Goal: Task Accomplishment & Management: Manage account settings

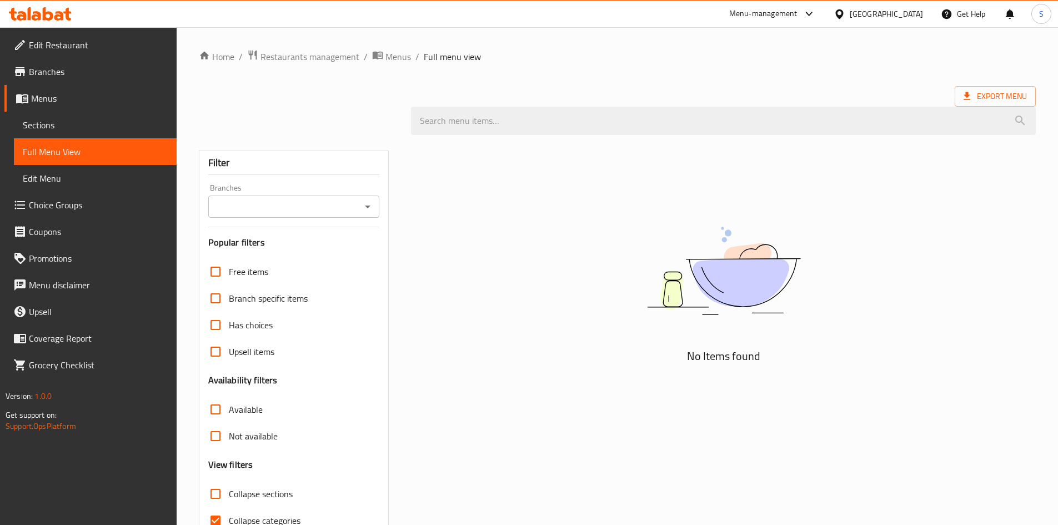
click at [918, 13] on div "[GEOGRAPHIC_DATA]" at bounding box center [886, 14] width 73 height 12
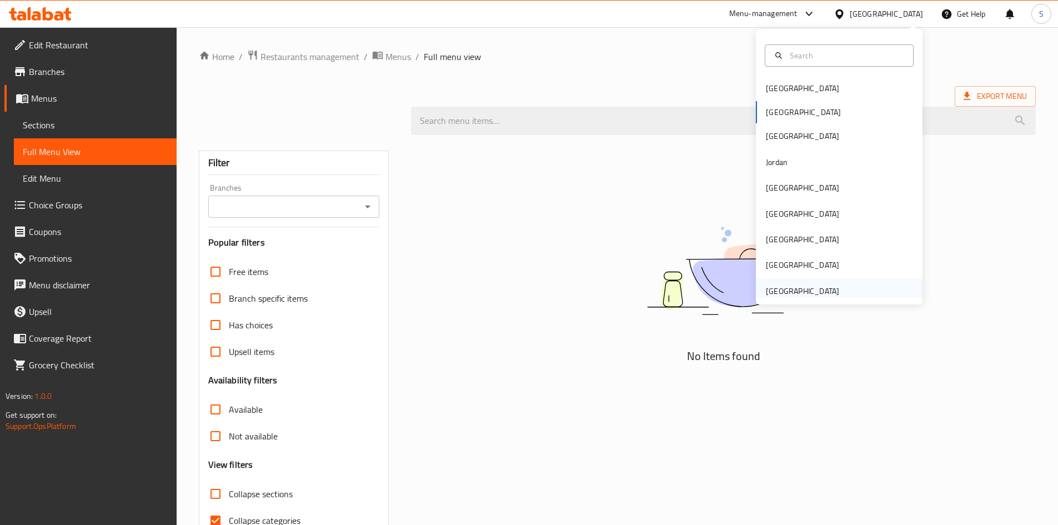
click at [788, 297] on div "[GEOGRAPHIC_DATA]" at bounding box center [802, 291] width 73 height 12
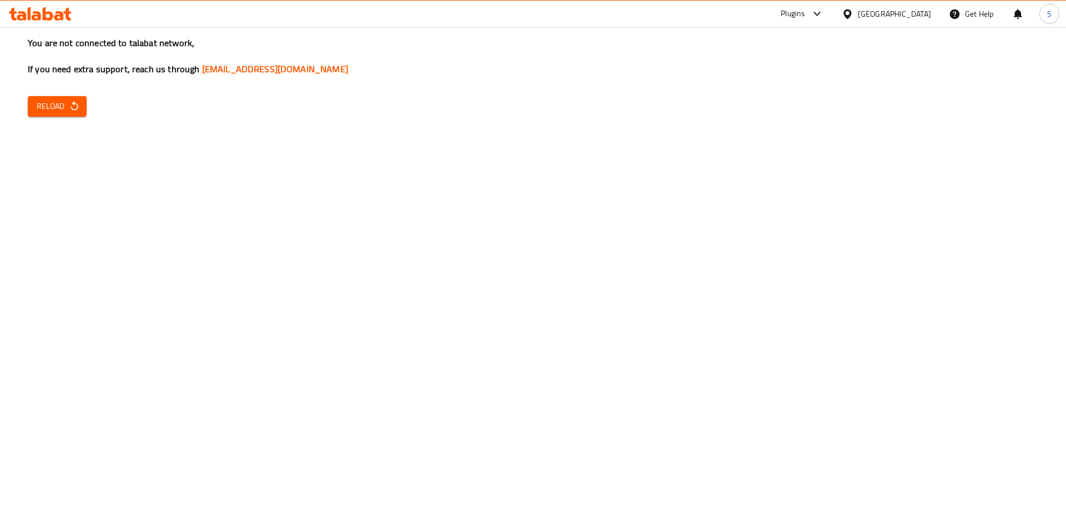
drag, startPoint x: 48, startPoint y: 119, endPoint x: 57, endPoint y: 108, distance: 14.6
click at [48, 118] on div "You are not connected to talabat network, If you need extra support, reach us t…" at bounding box center [533, 262] width 1066 height 525
click at [57, 108] on span "Reload" at bounding box center [57, 106] width 41 height 14
click at [50, 103] on span "Reload" at bounding box center [57, 106] width 41 height 14
click at [58, 109] on span "Reload" at bounding box center [57, 106] width 41 height 14
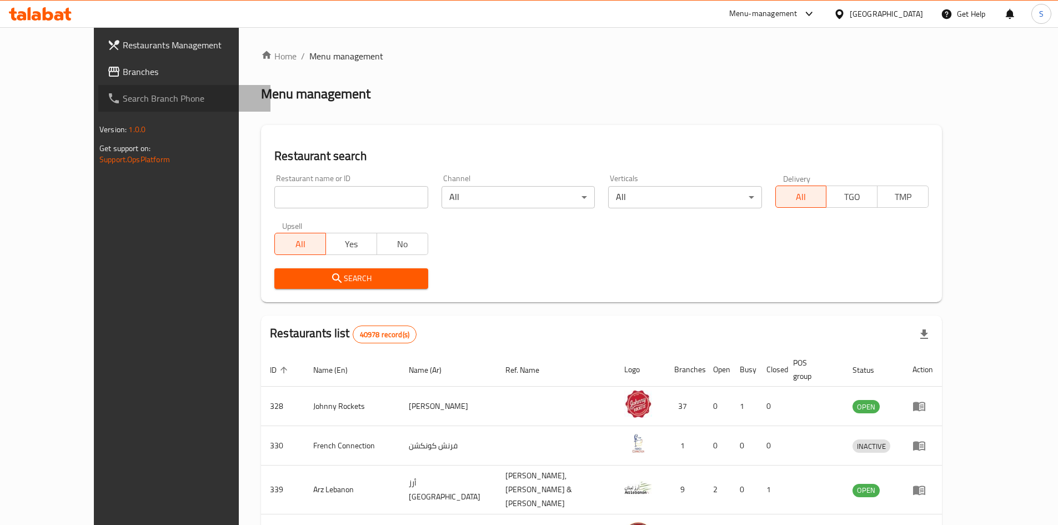
click at [98, 85] on link "Search Branch Phone" at bounding box center [184, 98] width 172 height 27
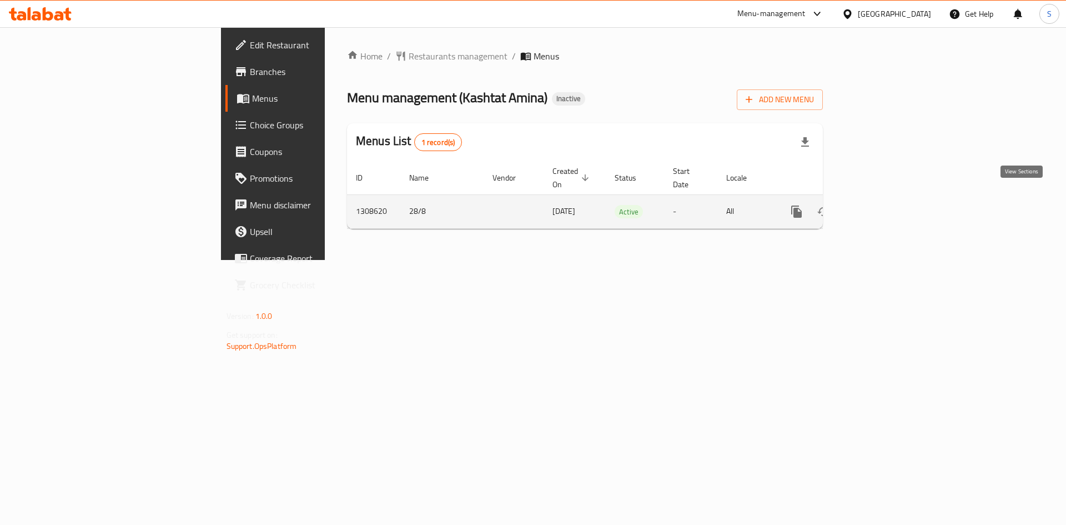
click at [890, 205] on link "enhanced table" at bounding box center [877, 211] width 27 height 27
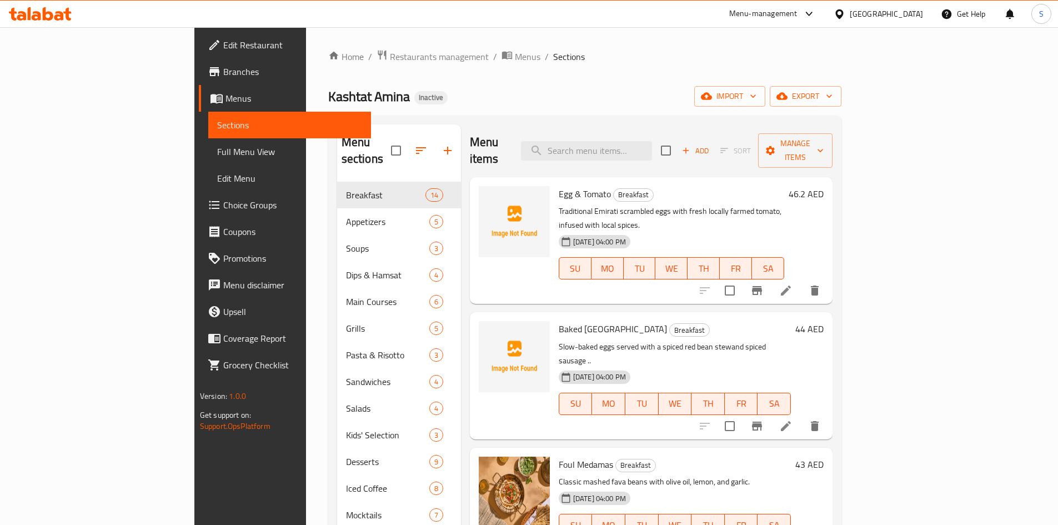
click at [710, 74] on div "Home / Restaurants management / Menus / Sections Kashtat Amina Inactive import …" at bounding box center [584, 361] width 513 height 625
click at [795, 83] on div "Home / Restaurants management / Menus / Sections Kashtat Amina Inactive import …" at bounding box center [584, 361] width 513 height 625
click at [821, 58] on ol "Home / Restaurants management / Menus / Sections" at bounding box center [584, 56] width 513 height 14
click at [835, 91] on icon "button" at bounding box center [829, 96] width 11 height 11
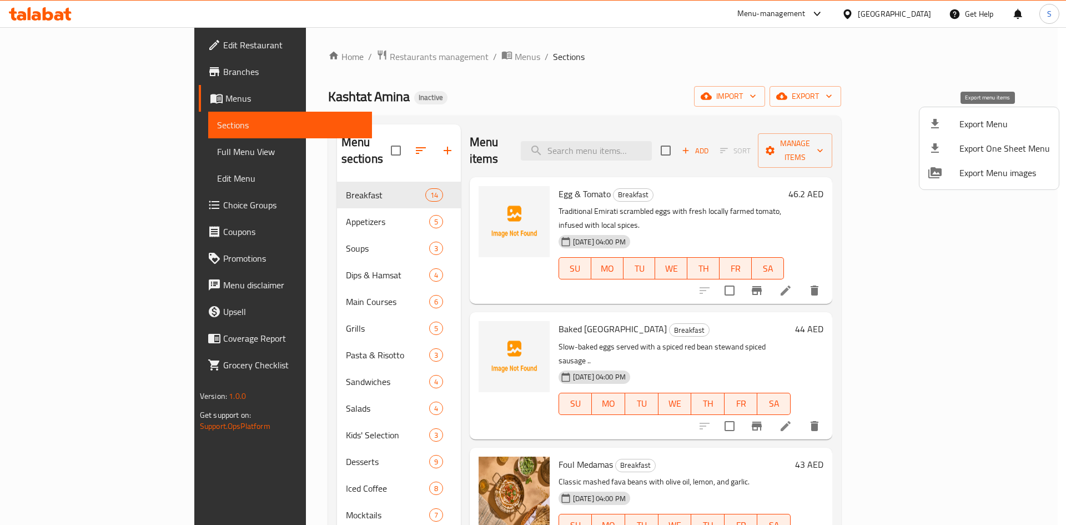
click at [958, 117] on li "Export Menu" at bounding box center [989, 124] width 139 height 24
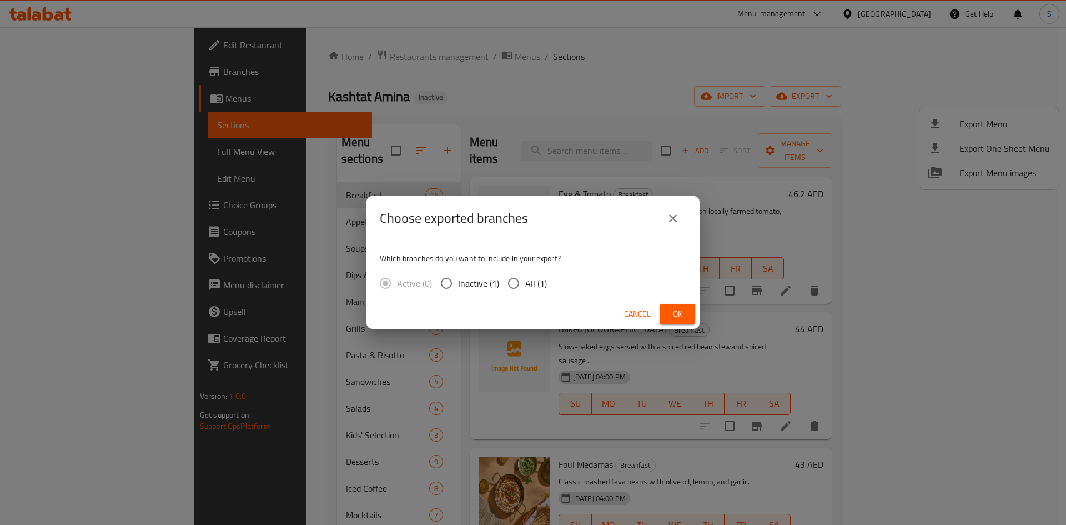
click at [529, 293] on label "All (1)" at bounding box center [524, 283] width 45 height 23
click at [525, 293] on input "All (1)" at bounding box center [513, 283] width 23 height 23
radio input "true"
click at [672, 318] on span "Ok" at bounding box center [678, 314] width 18 height 14
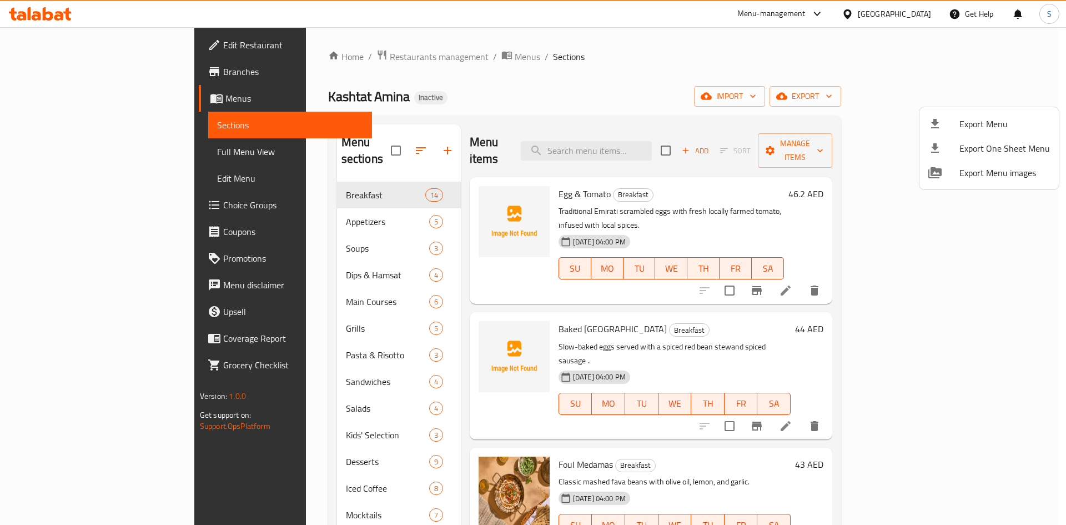
click at [593, 59] on div at bounding box center [533, 262] width 1066 height 525
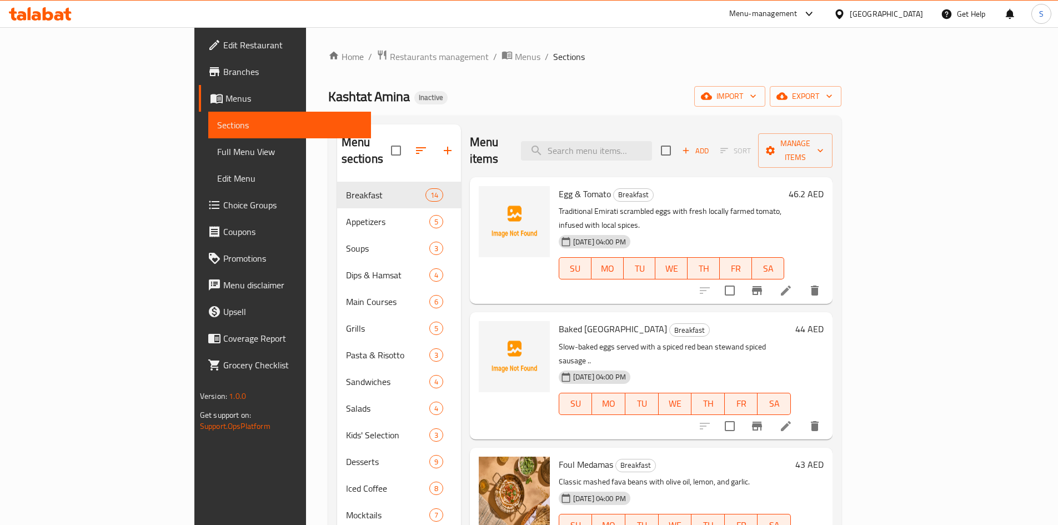
click at [49, 3] on div at bounding box center [40, 14] width 81 height 22
click at [48, 12] on icon at bounding box center [48, 13] width 11 height 13
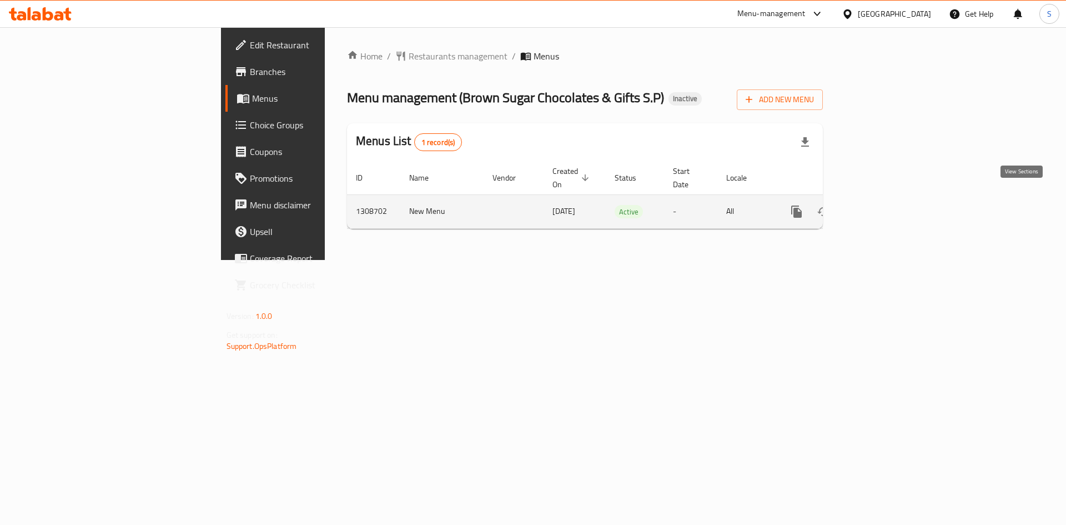
click at [890, 198] on link "enhanced table" at bounding box center [877, 211] width 27 height 27
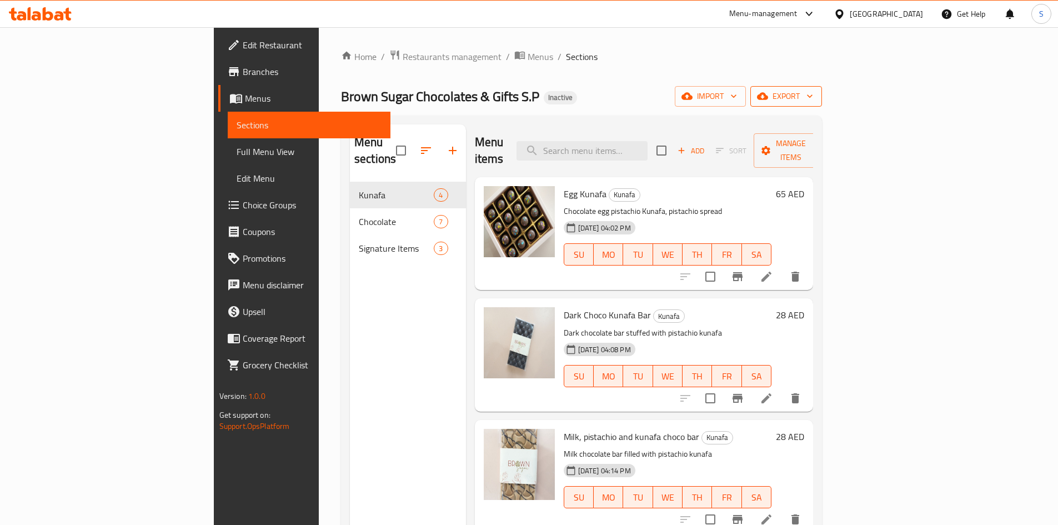
click at [822, 86] on button "export" at bounding box center [786, 96] width 72 height 21
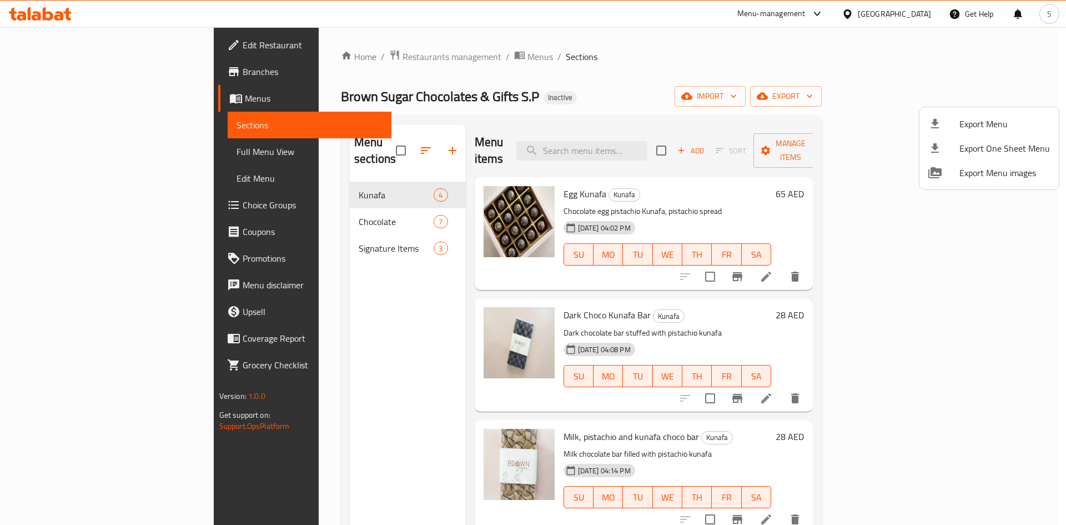
click at [85, 143] on div at bounding box center [533, 262] width 1066 height 525
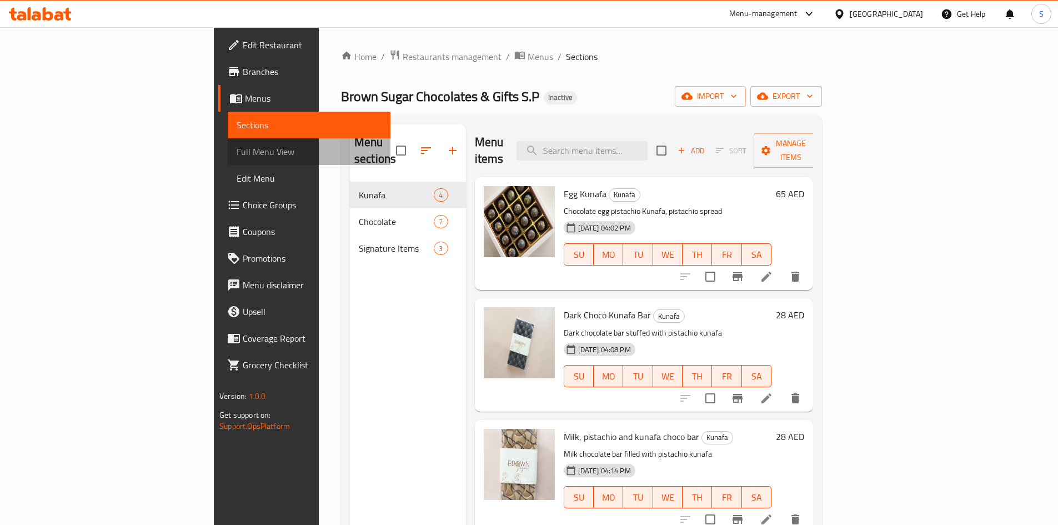
click at [237, 151] on span "Full Menu View" at bounding box center [309, 151] width 145 height 13
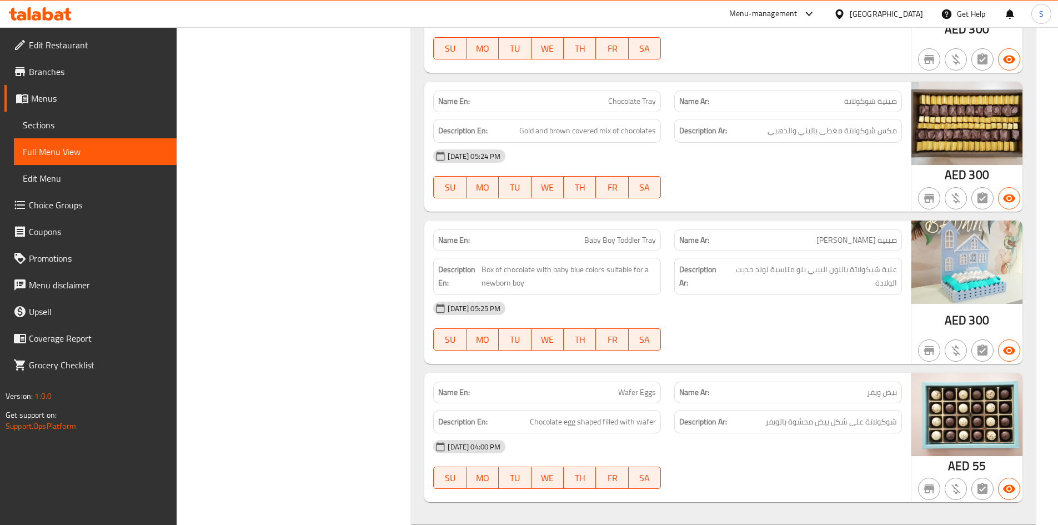
click at [36, 126] on span "Sections" at bounding box center [95, 124] width 145 height 13
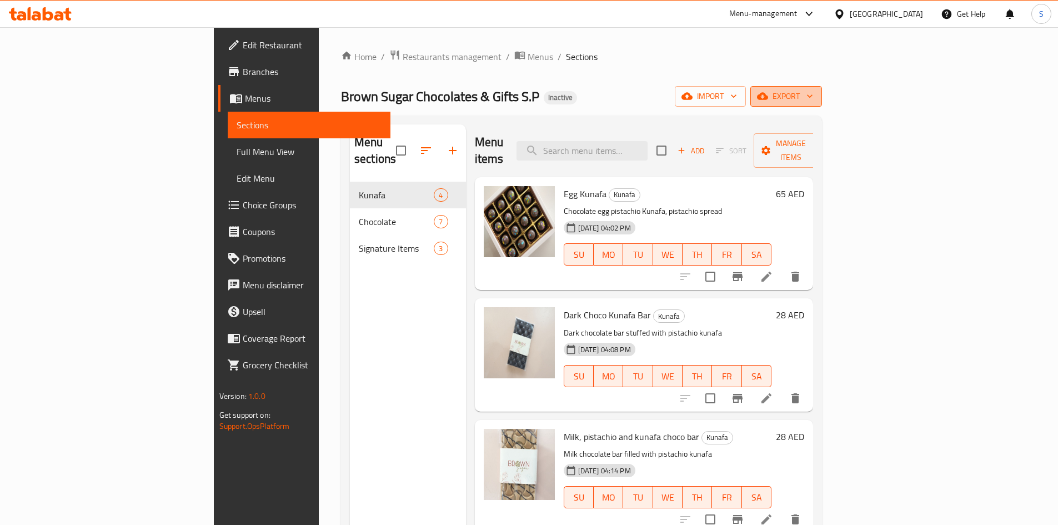
click at [813, 102] on span "export" at bounding box center [786, 96] width 54 height 14
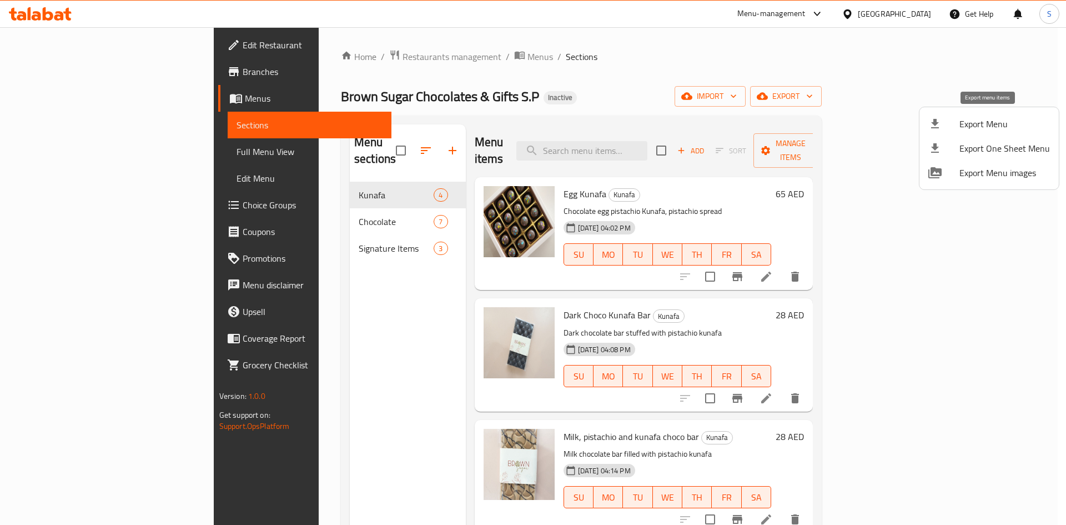
click at [960, 122] on span "Export Menu" at bounding box center [1005, 123] width 91 height 13
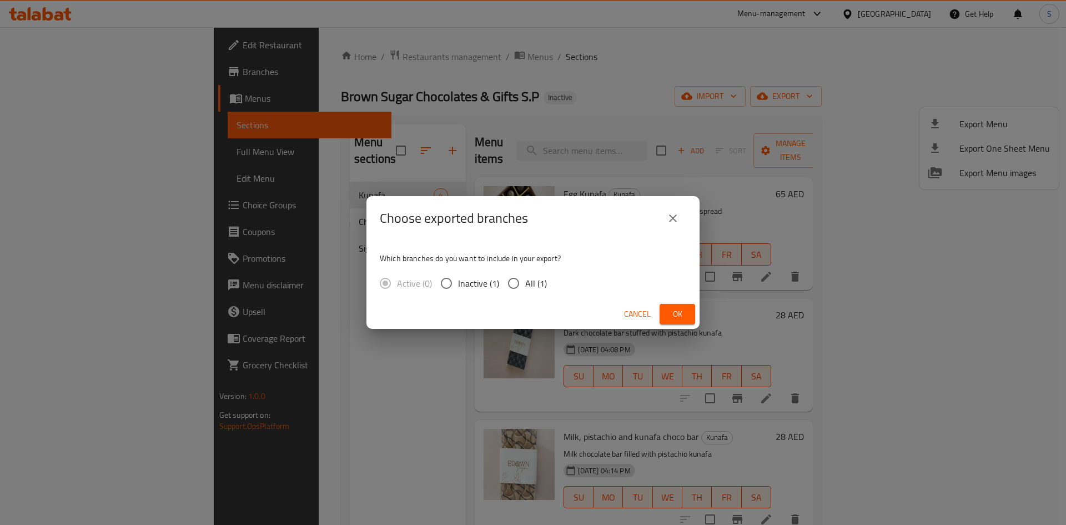
click at [502, 280] on input "All (1)" at bounding box center [513, 283] width 23 height 23
radio input "true"
click at [684, 307] on span "Ok" at bounding box center [678, 314] width 18 height 14
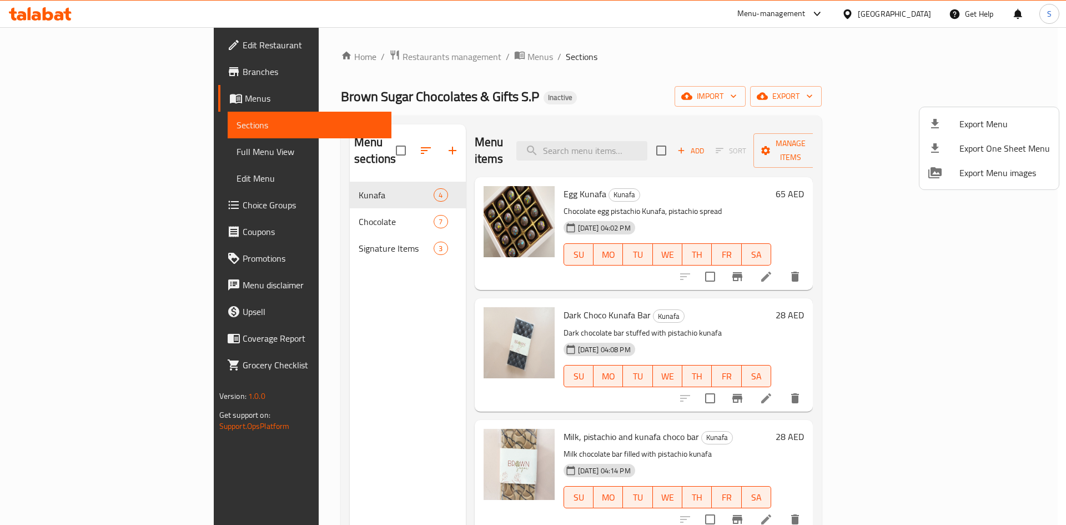
click at [891, 10] on div at bounding box center [533, 262] width 1066 height 525
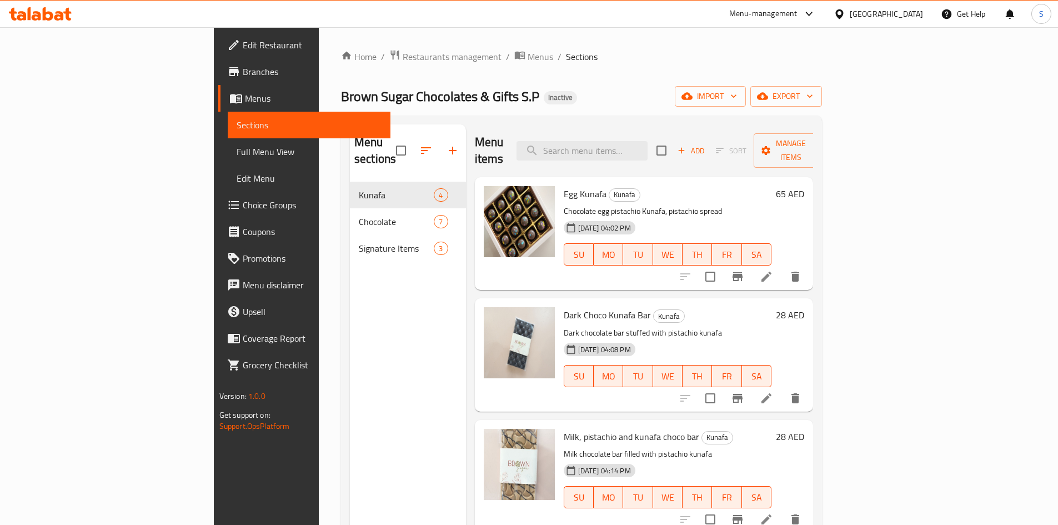
click at [891, 8] on div "United Arab Emirates" at bounding box center [886, 14] width 73 height 12
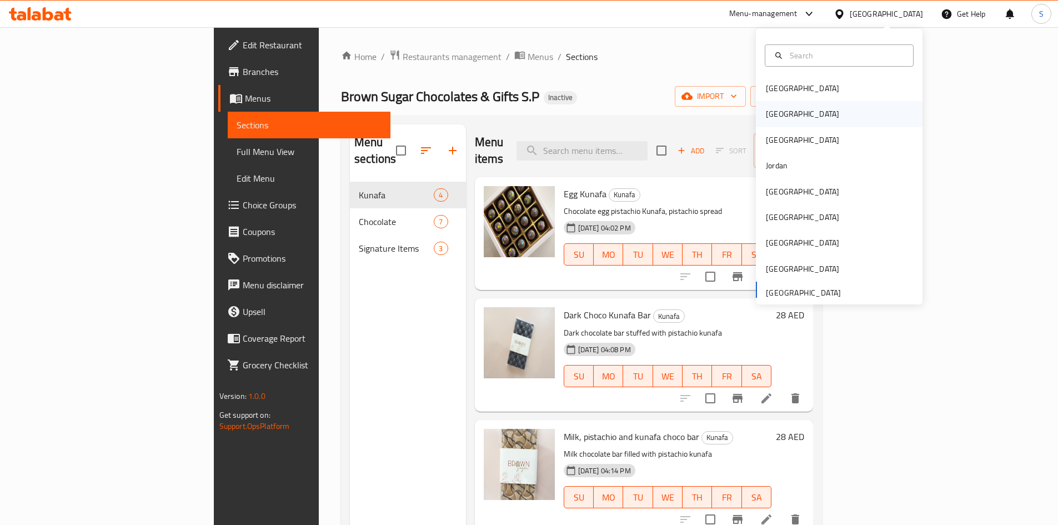
click at [780, 108] on div "[GEOGRAPHIC_DATA]" at bounding box center [802, 114] width 91 height 26
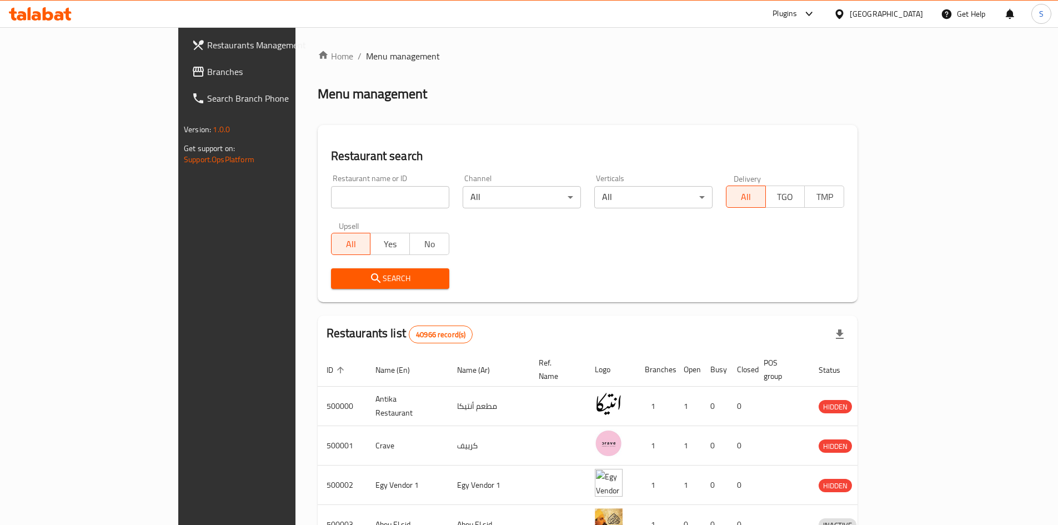
click at [183, 82] on link "Branches" at bounding box center [269, 71] width 172 height 27
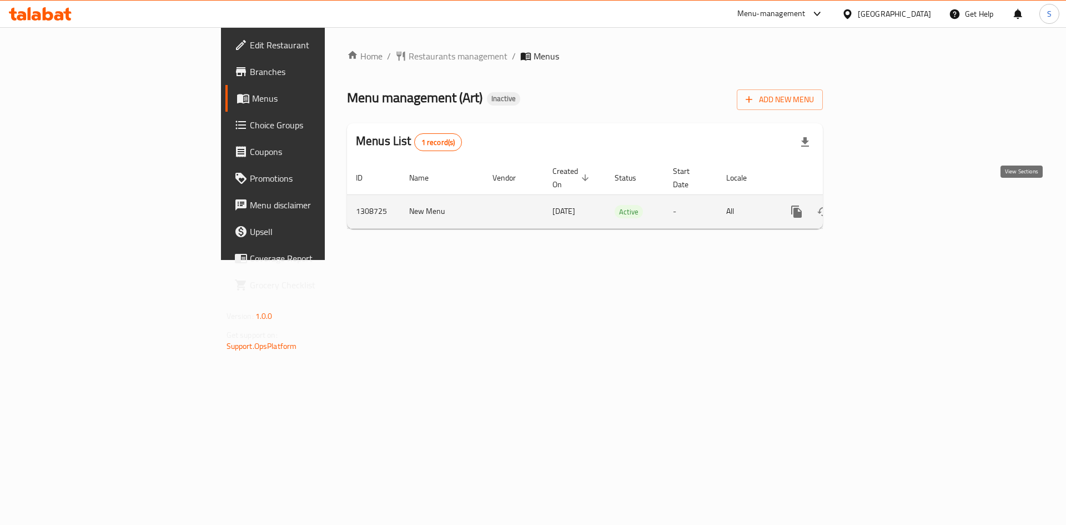
click at [883, 205] on icon "enhanced table" at bounding box center [876, 211] width 13 height 13
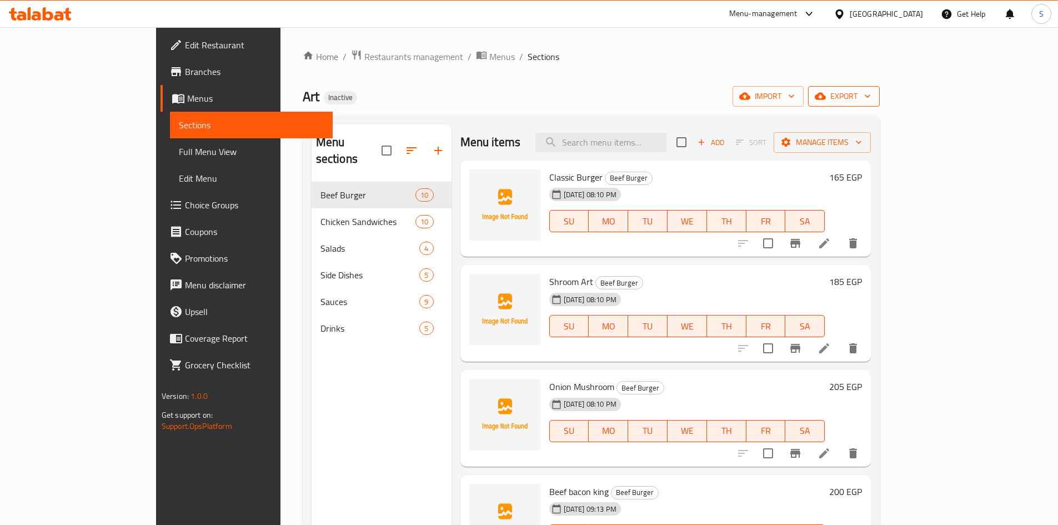
click at [871, 102] on span "export" at bounding box center [844, 96] width 54 height 14
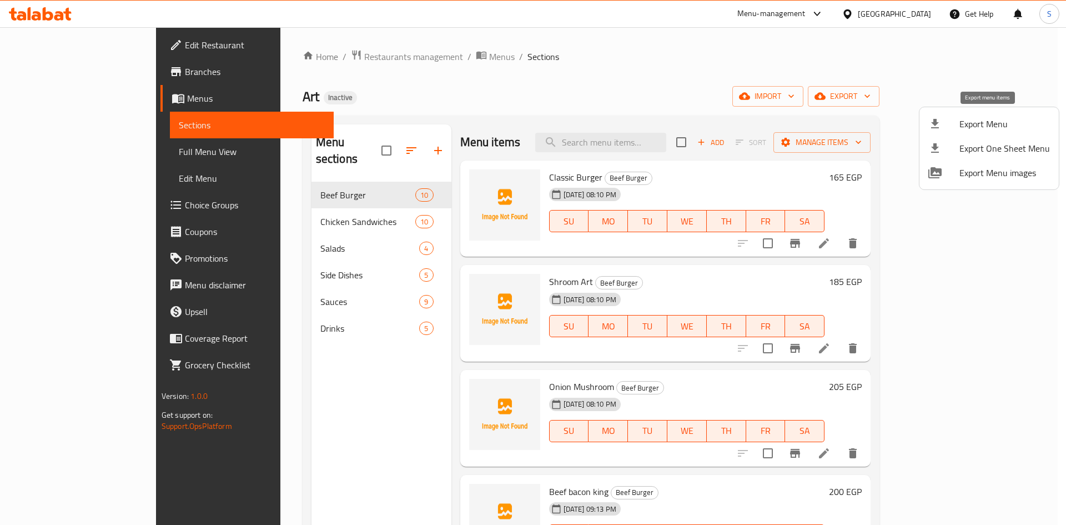
click at [956, 129] on div at bounding box center [943, 123] width 31 height 13
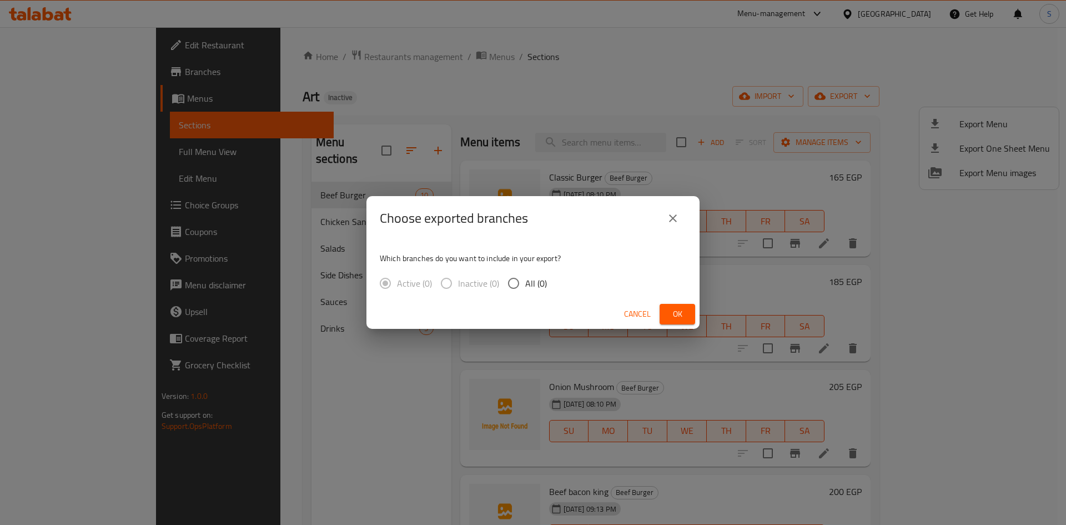
click at [525, 290] on span "All (0)" at bounding box center [536, 283] width 22 height 13
click at [525, 290] on input "All (0)" at bounding box center [513, 283] width 23 height 23
radio input "true"
click at [697, 304] on div "Cancel Ok" at bounding box center [533, 313] width 333 height 29
click at [683, 321] on button "Ok" at bounding box center [678, 314] width 36 height 21
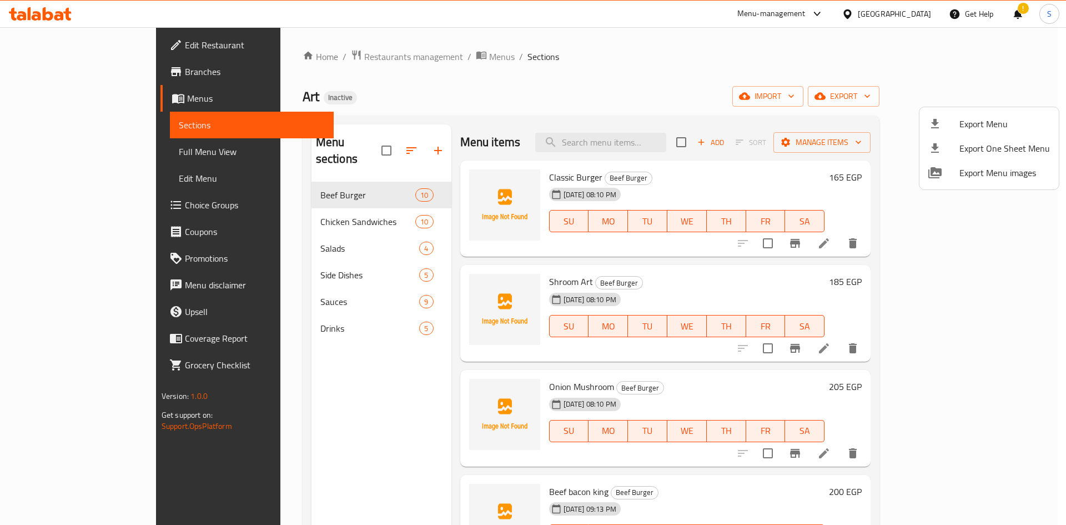
click at [71, 96] on div at bounding box center [533, 262] width 1066 height 525
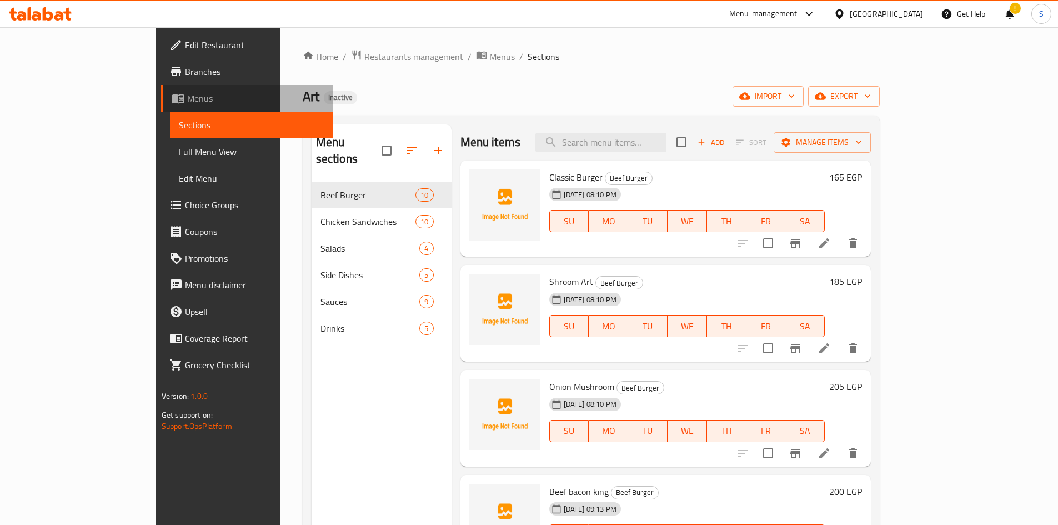
click at [187, 96] on span "Menus" at bounding box center [255, 98] width 137 height 13
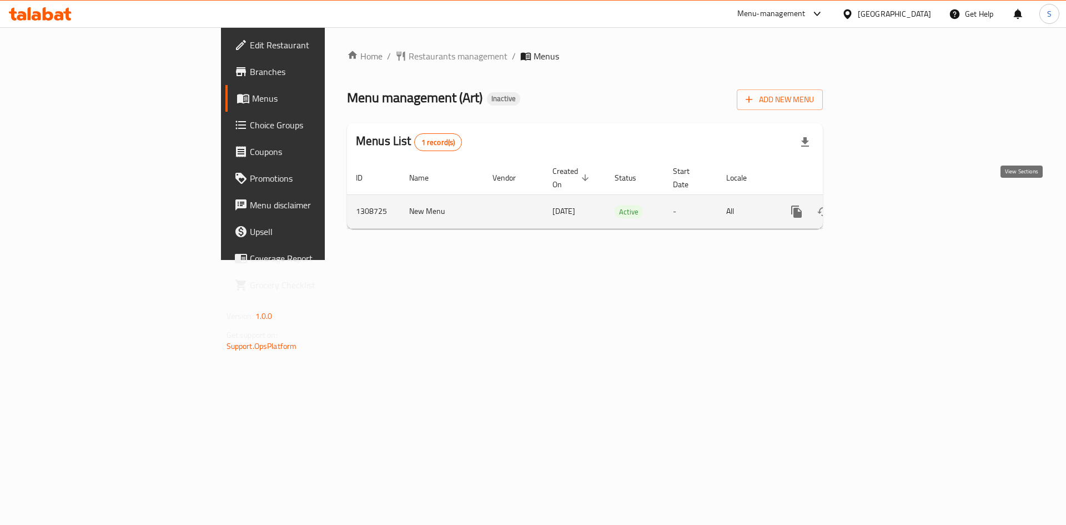
click at [883, 205] on icon "enhanced table" at bounding box center [876, 211] width 13 height 13
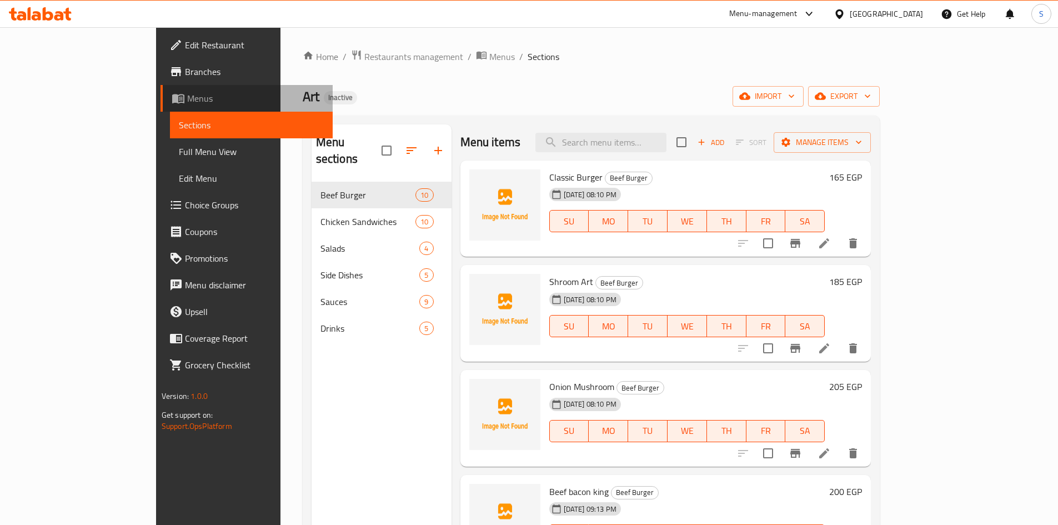
click at [187, 94] on span "Menus" at bounding box center [255, 98] width 137 height 13
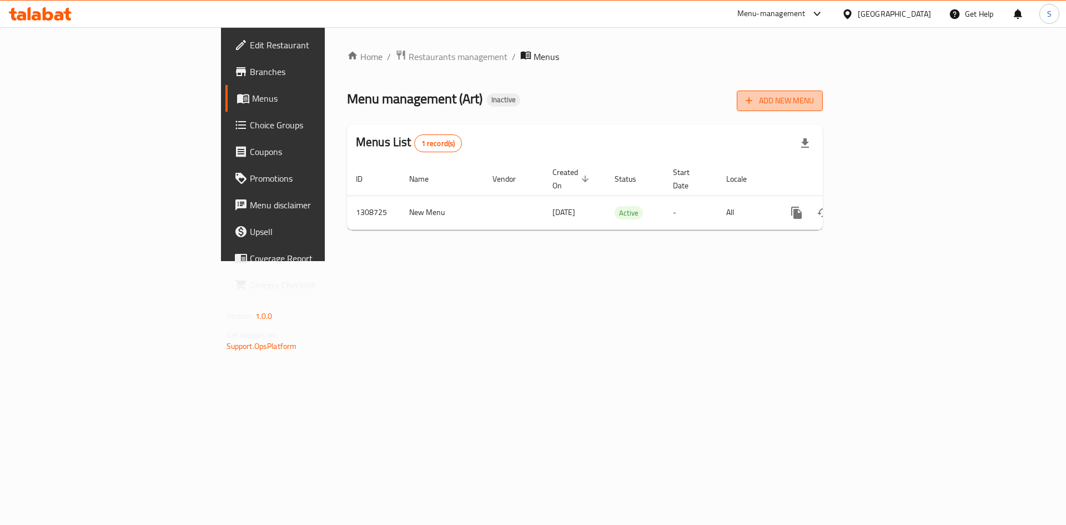
click at [814, 97] on span "Add New Menu" at bounding box center [780, 101] width 68 height 14
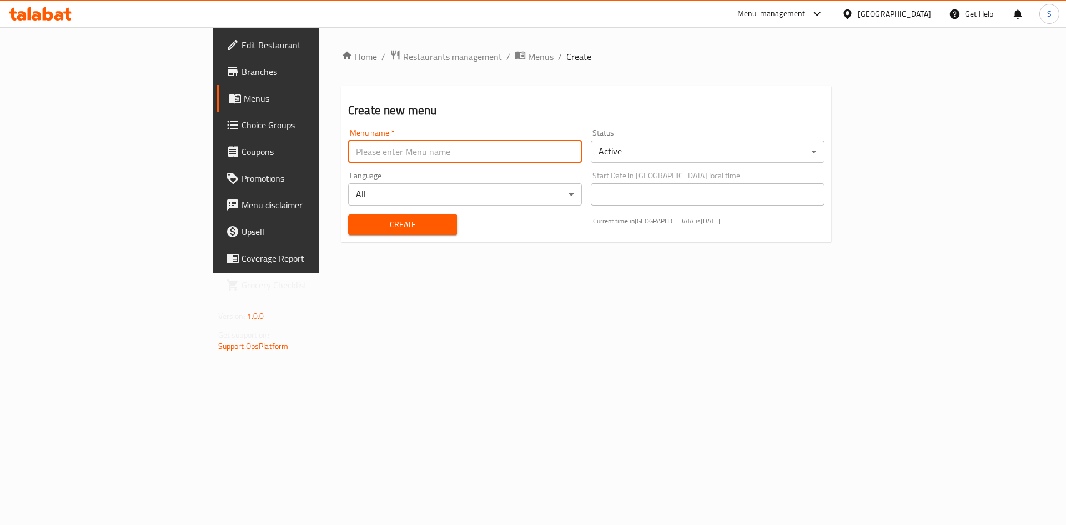
click at [410, 154] on input "text" at bounding box center [465, 151] width 234 height 22
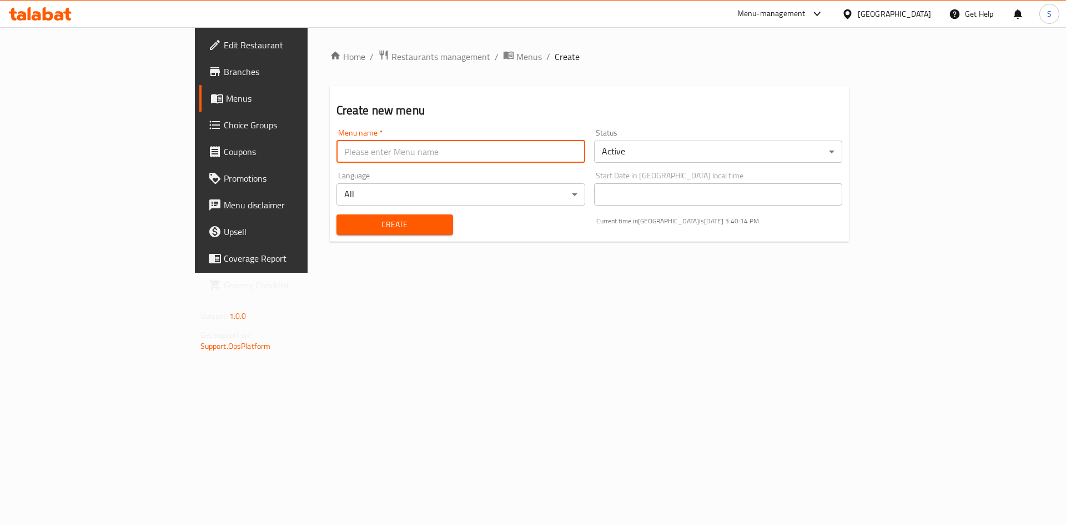
click at [337, 153] on input "text" at bounding box center [461, 151] width 249 height 22
type input "final"
click at [345, 218] on span "Create" at bounding box center [394, 225] width 99 height 14
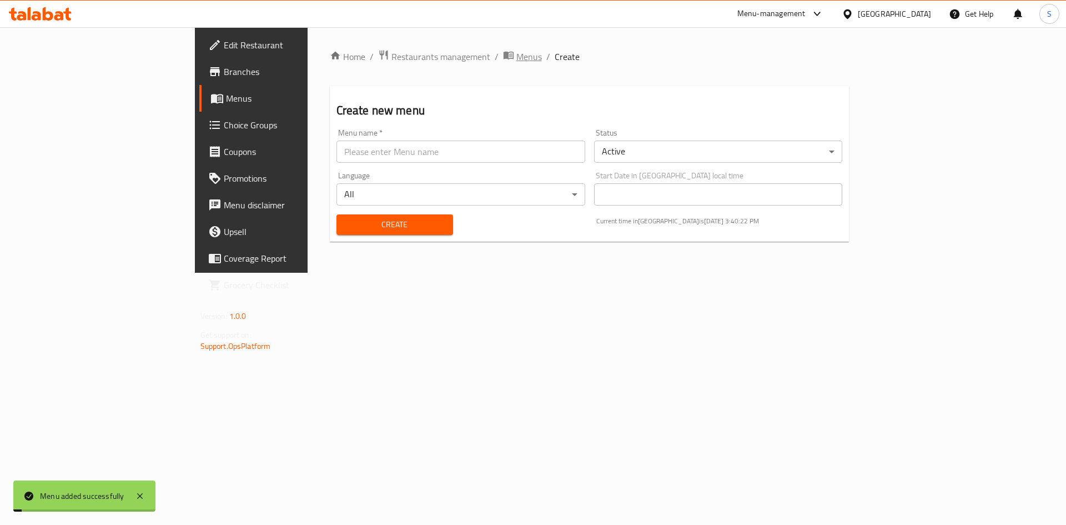
click at [516, 57] on span "Menus" at bounding box center [529, 56] width 26 height 13
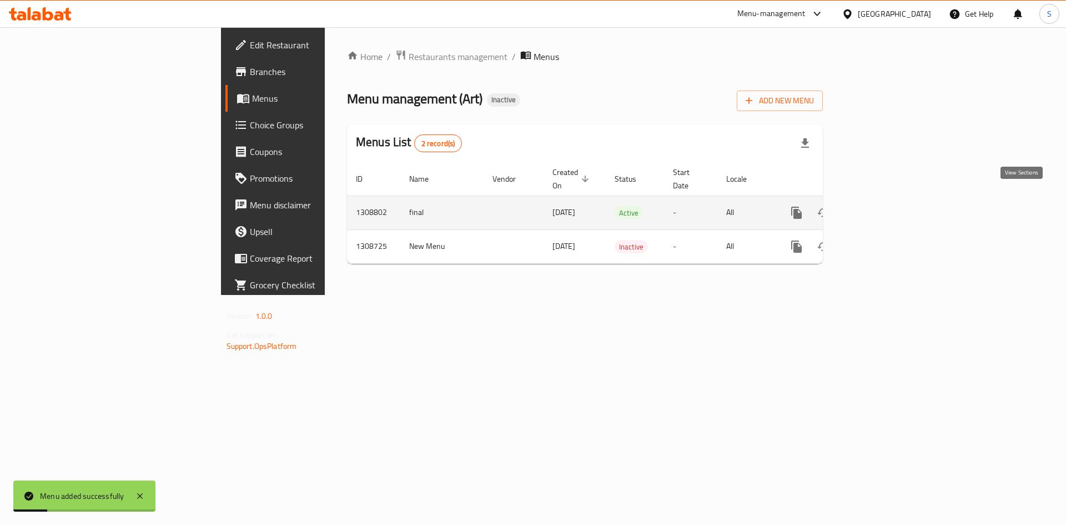
click at [883, 206] on icon "enhanced table" at bounding box center [876, 212] width 13 height 13
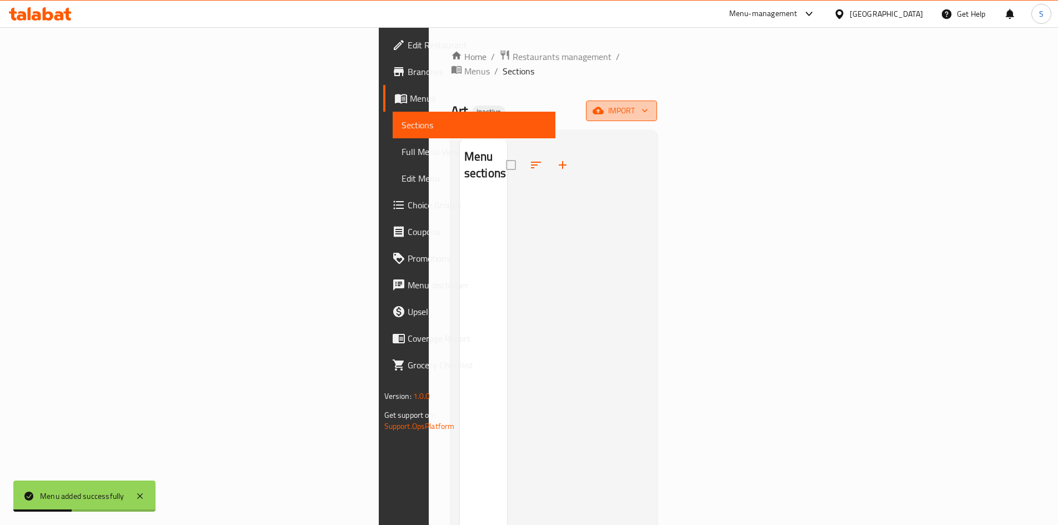
click at [657, 103] on button "import" at bounding box center [621, 111] width 71 height 21
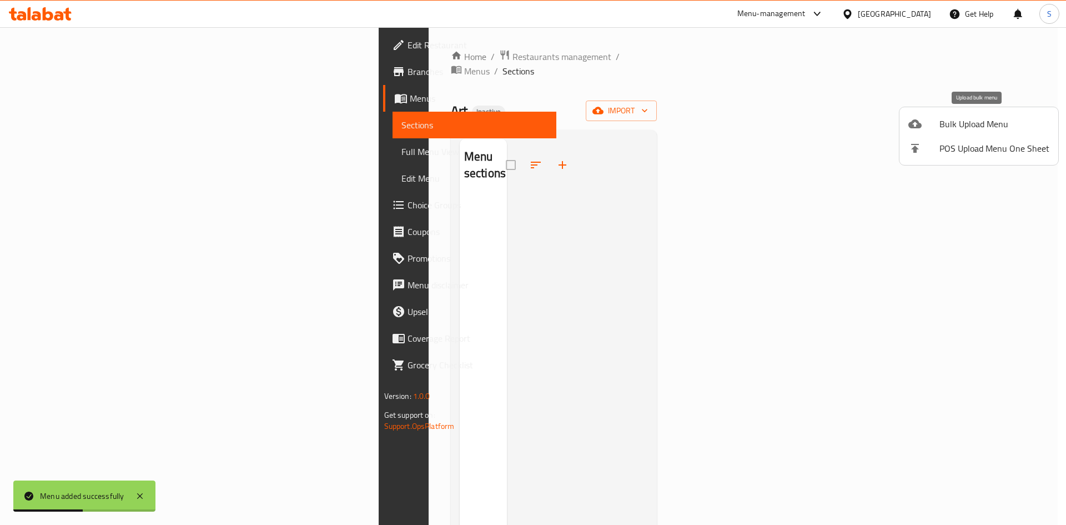
click at [974, 119] on span "Bulk Upload Menu" at bounding box center [995, 123] width 110 height 13
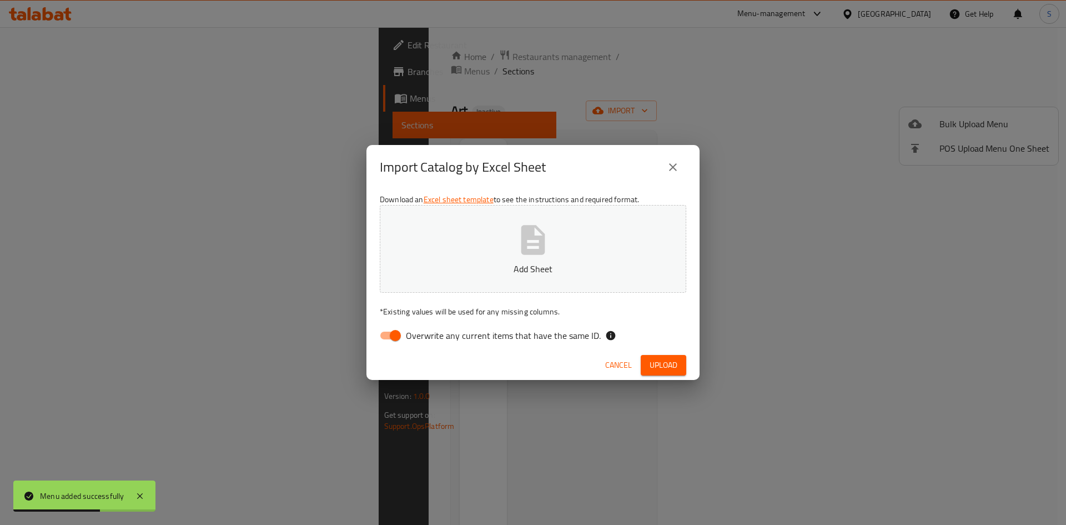
click at [410, 353] on div "Cancel Upload" at bounding box center [533, 364] width 333 height 29
click at [406, 336] on span "Overwrite any current items that have the same ID." at bounding box center [503, 335] width 195 height 13
click at [406, 336] on input "Overwrite any current items that have the same ID." at bounding box center [395, 335] width 63 height 21
checkbox input "false"
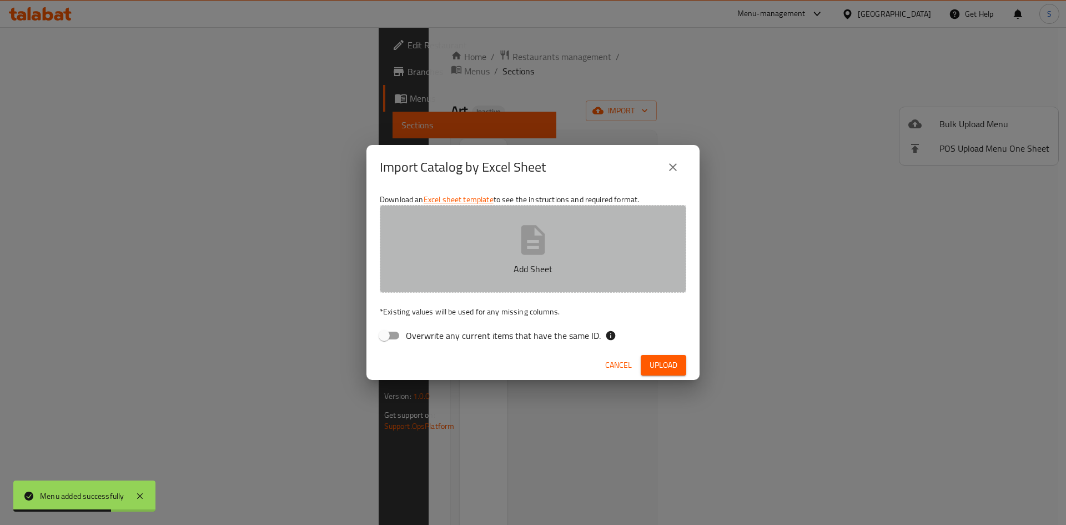
click at [439, 255] on button "Add Sheet" at bounding box center [533, 249] width 307 height 88
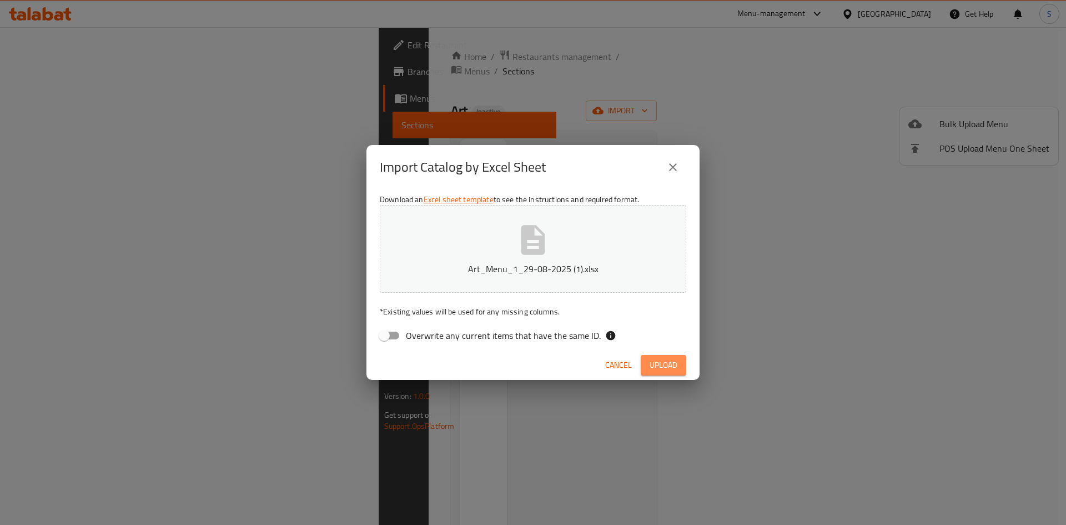
click at [677, 365] on button "Upload" at bounding box center [664, 365] width 46 height 21
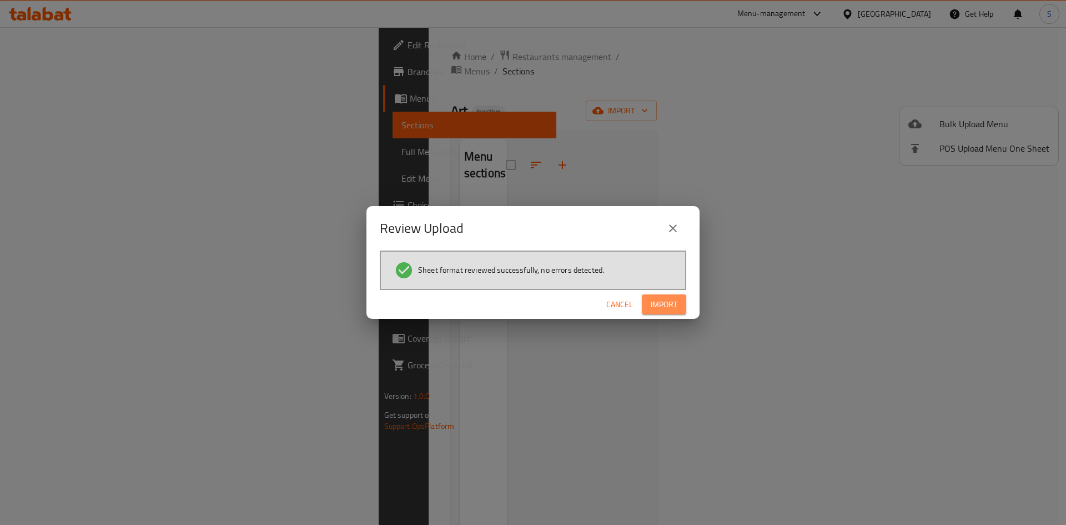
click at [685, 305] on button "Import" at bounding box center [664, 304] width 44 height 21
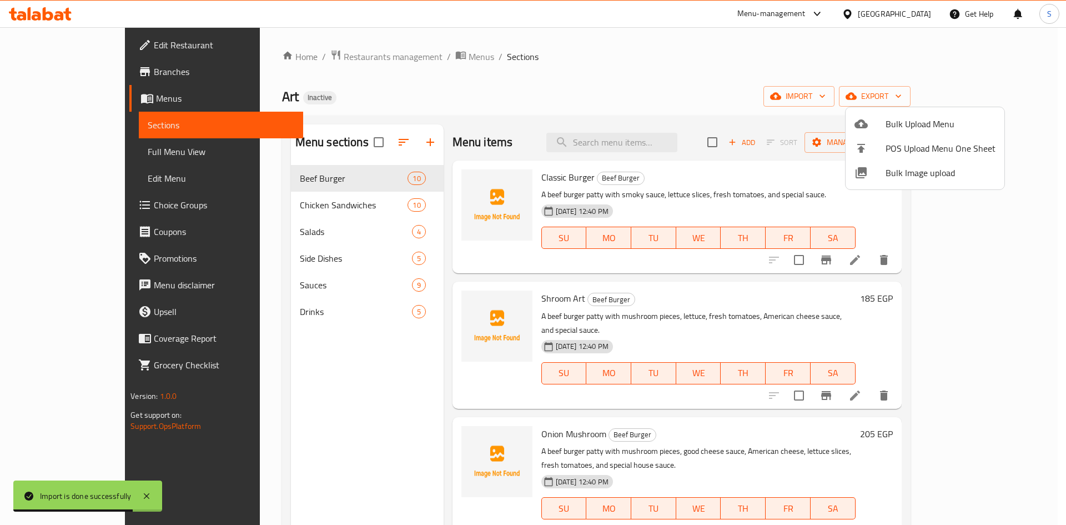
click at [89, 146] on div at bounding box center [533, 262] width 1066 height 525
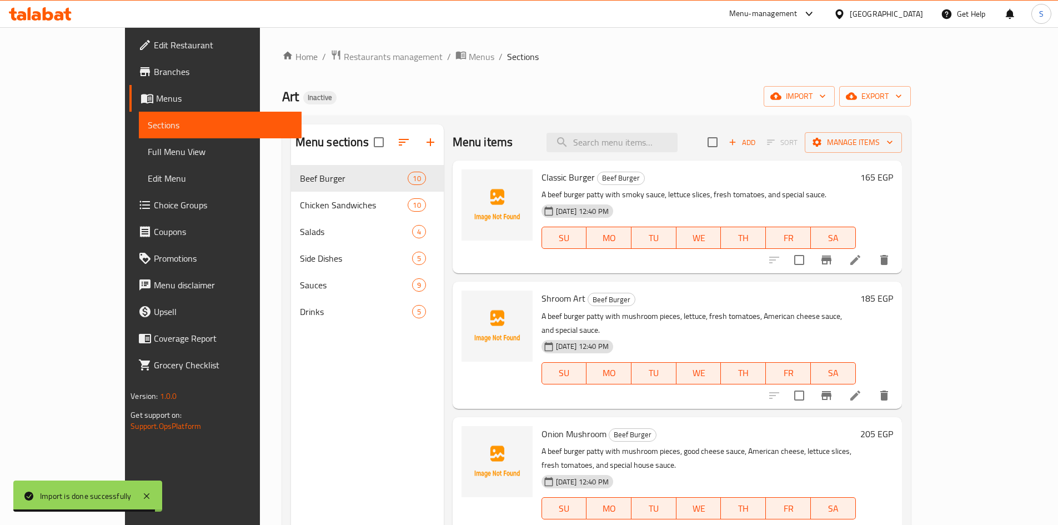
click at [148, 146] on span "Full Menu View" at bounding box center [220, 151] width 145 height 13
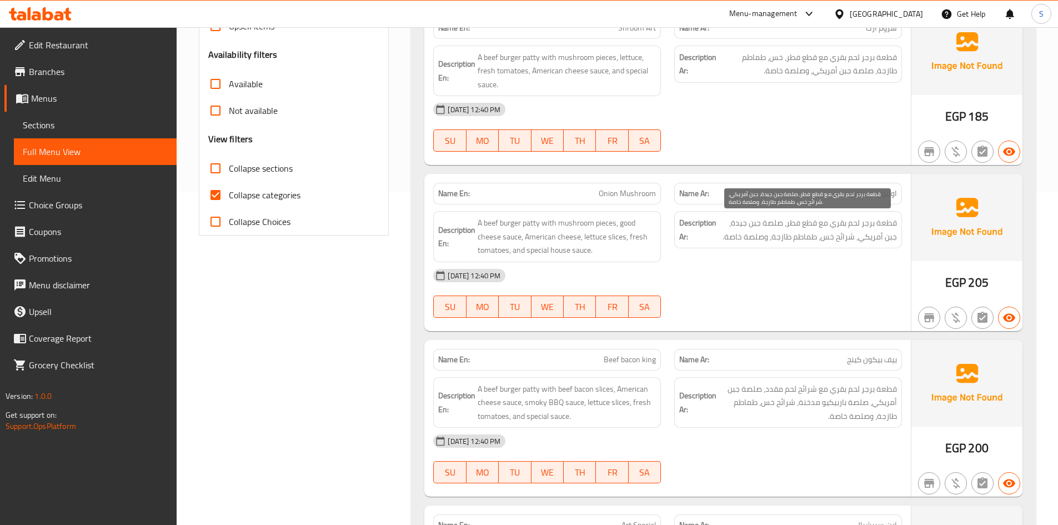
scroll to position [389, 0]
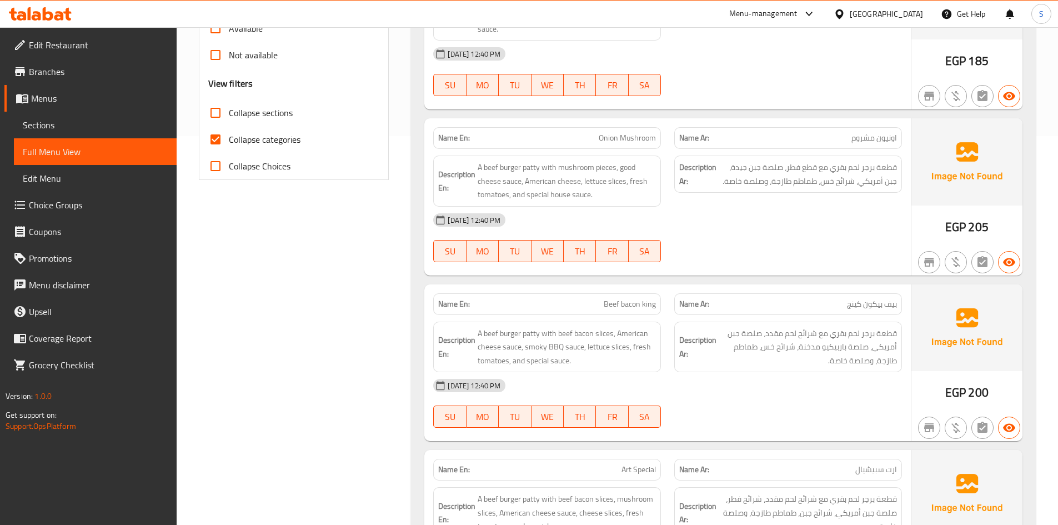
click at [855, 213] on div "29-08-2025 12:40 PM" at bounding box center [667, 220] width 482 height 27
click at [631, 139] on span "Onion Mushroom" at bounding box center [627, 138] width 57 height 12
copy span "Onion Mushroom"
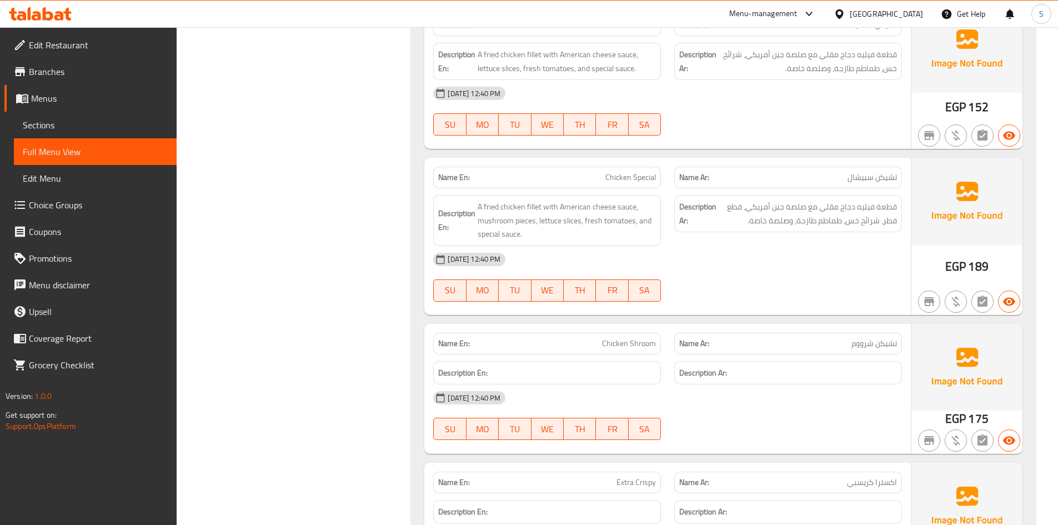
scroll to position [1944, 0]
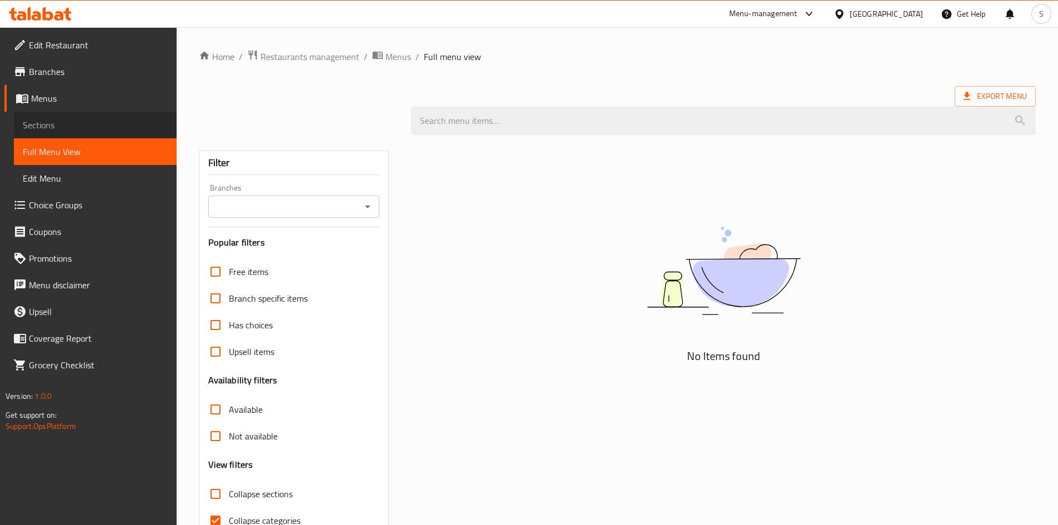
click at [57, 131] on span "Sections" at bounding box center [95, 124] width 145 height 13
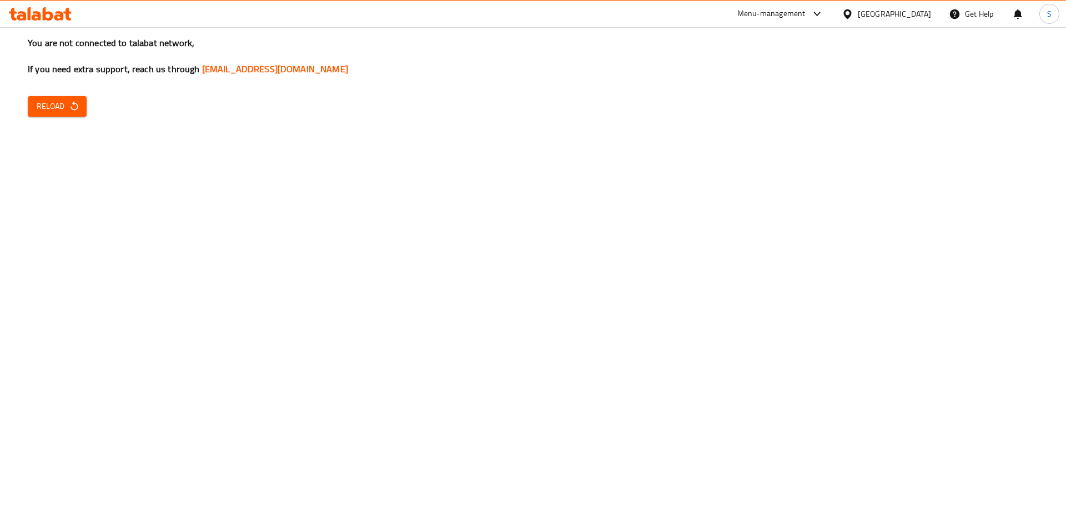
click at [71, 102] on icon "button" at bounding box center [74, 106] width 11 height 11
click at [42, 101] on span "Reload" at bounding box center [57, 106] width 41 height 14
click at [54, 101] on span "Reload" at bounding box center [57, 106] width 41 height 14
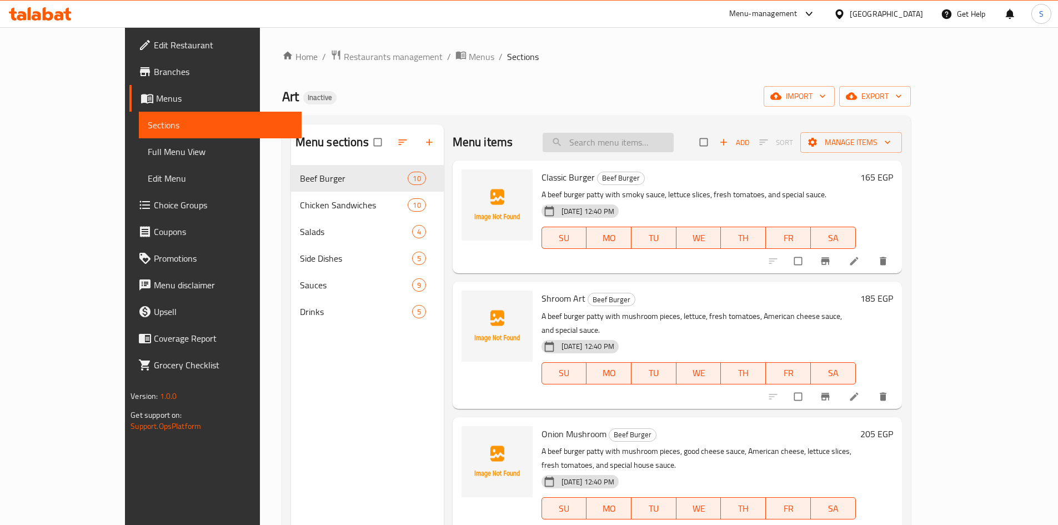
click at [628, 150] on input "search" at bounding box center [608, 142] width 131 height 19
paste input "Onion Mushroom"
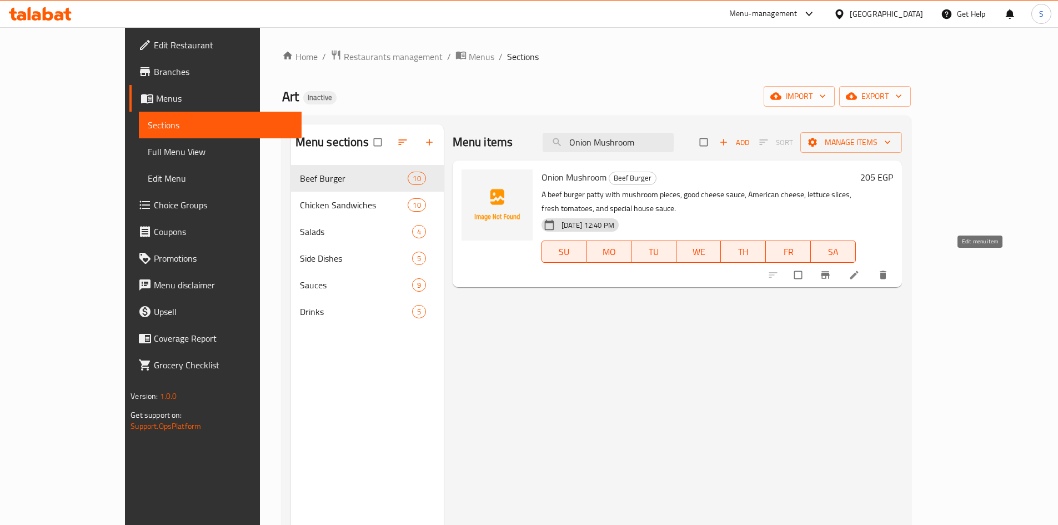
type input "Onion Mushroom"
click at [902, 95] on span "export" at bounding box center [875, 96] width 54 height 14
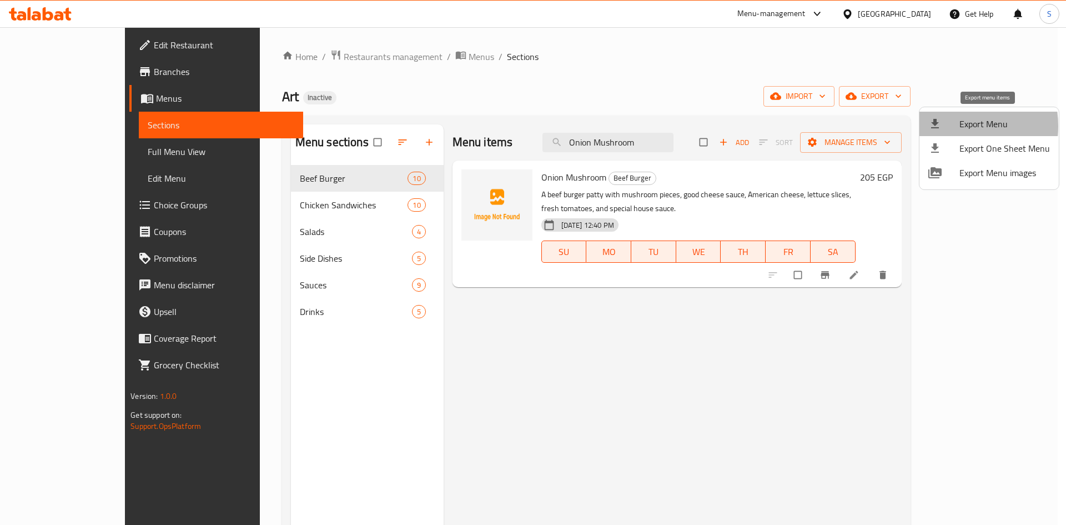
click at [945, 126] on div at bounding box center [943, 123] width 31 height 13
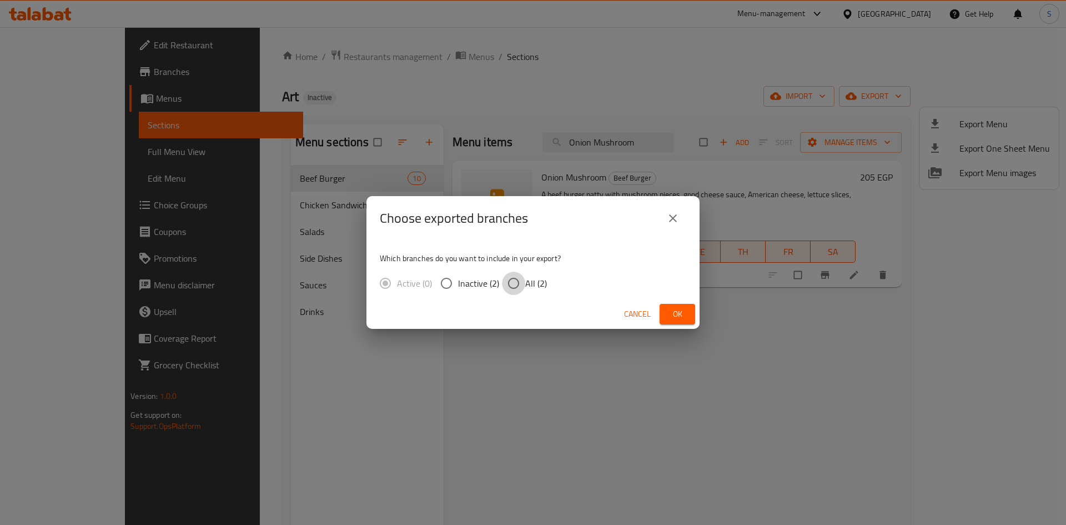
click at [510, 287] on input "All (2)" at bounding box center [513, 283] width 23 height 23
radio input "true"
click at [699, 316] on div "Cancel Ok" at bounding box center [533, 313] width 333 height 29
click at [684, 317] on span "Ok" at bounding box center [678, 314] width 18 height 14
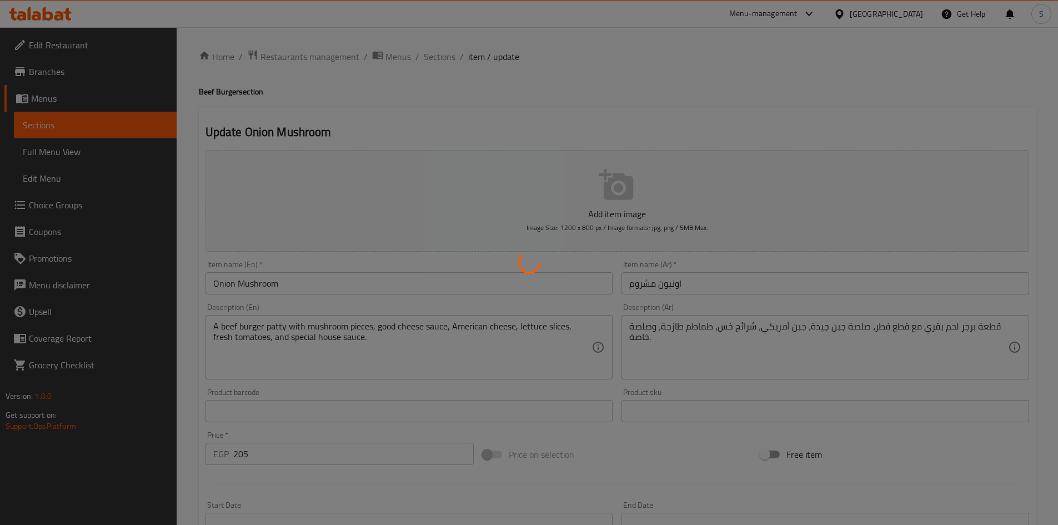
click at [744, 350] on div at bounding box center [529, 262] width 1058 height 525
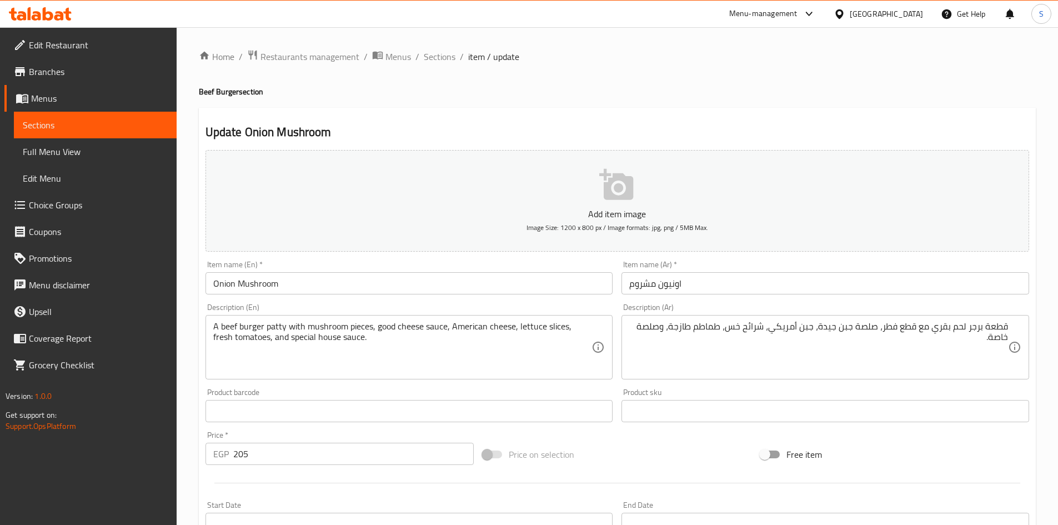
click at [1010, 340] on div "قطعة برجر لحم بقري مع قطع فطر، صلصة جبن جيدة، جبن أمريكي، شرائح خس، طماطم طازجة…" at bounding box center [825, 347] width 408 height 64
click at [1008, 336] on div "قطعة برجر لحم بقري مع قطع فطر، صلصة جبن جيدة، جبن أمريكي، شرائح خس، طماطم طازجة…" at bounding box center [825, 347] width 408 height 64
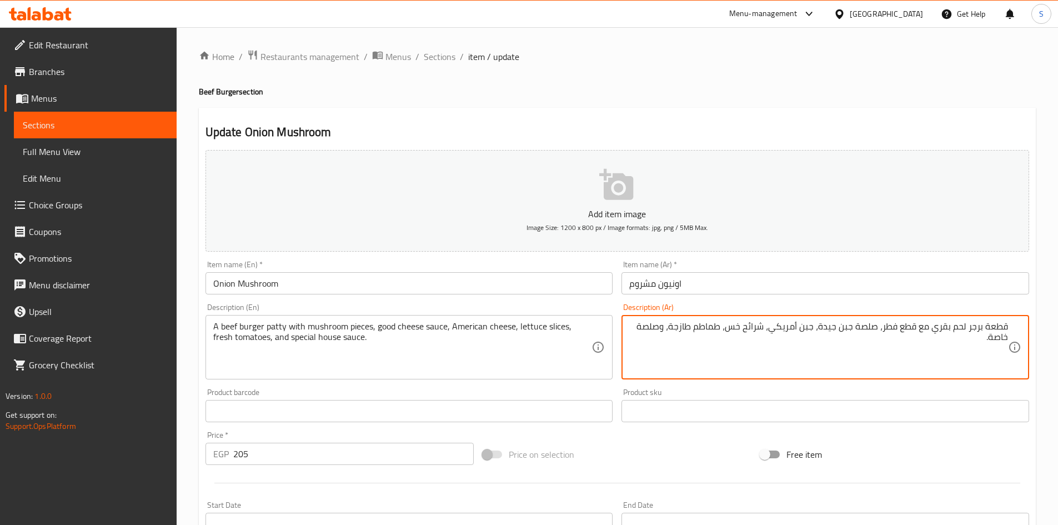
click at [636, 332] on textarea "قطعة برجر لحم بقري مع قطع فطر، صلصة جبن جيدة، جبن أمريكي، شرائح خس، طماطم طازجة…" at bounding box center [818, 347] width 379 height 53
click at [642, 323] on textarea "قطعة برجر لحم بقري مع قطع فطر، صلصة جبن جيدة، جبن أمريكي، شرائح خس، طماطم طازجة…" at bounding box center [818, 347] width 379 height 53
type textarea "قطعة برجر لحم بقري مع قطع فطر، صلصة جبن جيدة، جبن أمريكي، شرائح خس، طماطم طازجة…"
click at [731, 281] on input "اونيون مشروم" at bounding box center [825, 283] width 408 height 22
